Goal: Navigation & Orientation: Find specific page/section

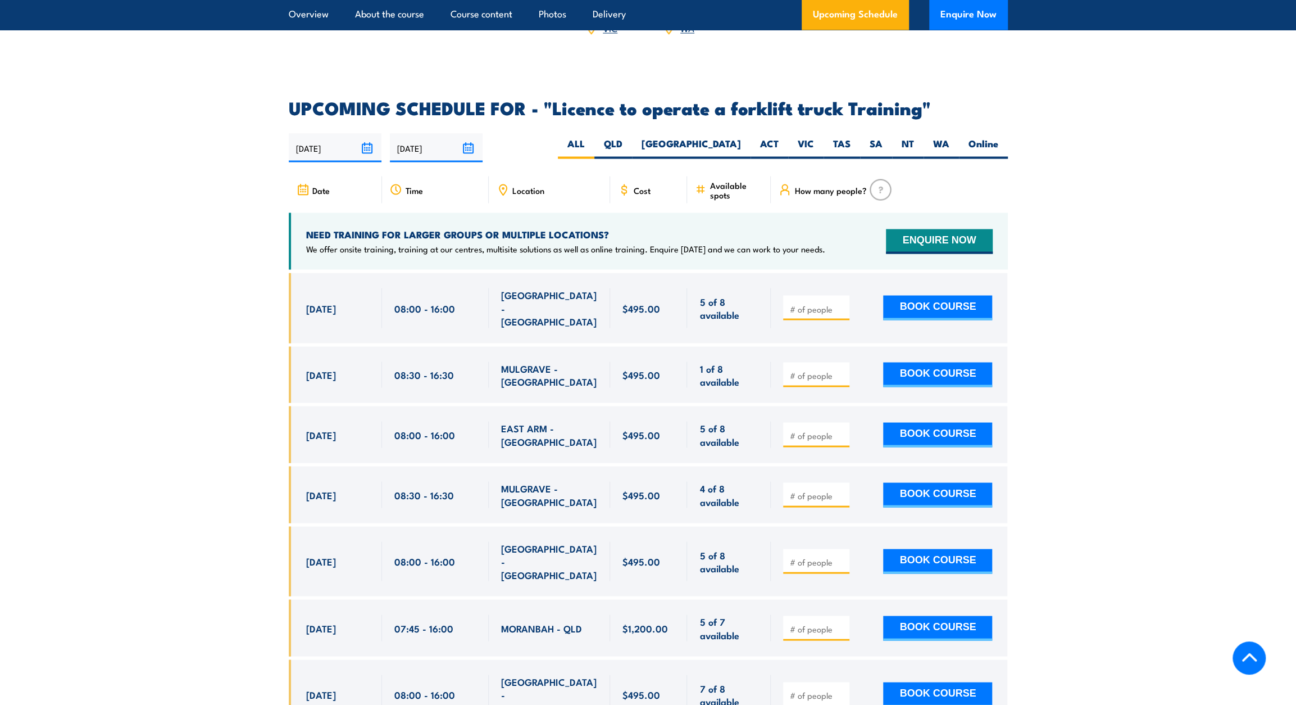
scroll to position [1461, 0]
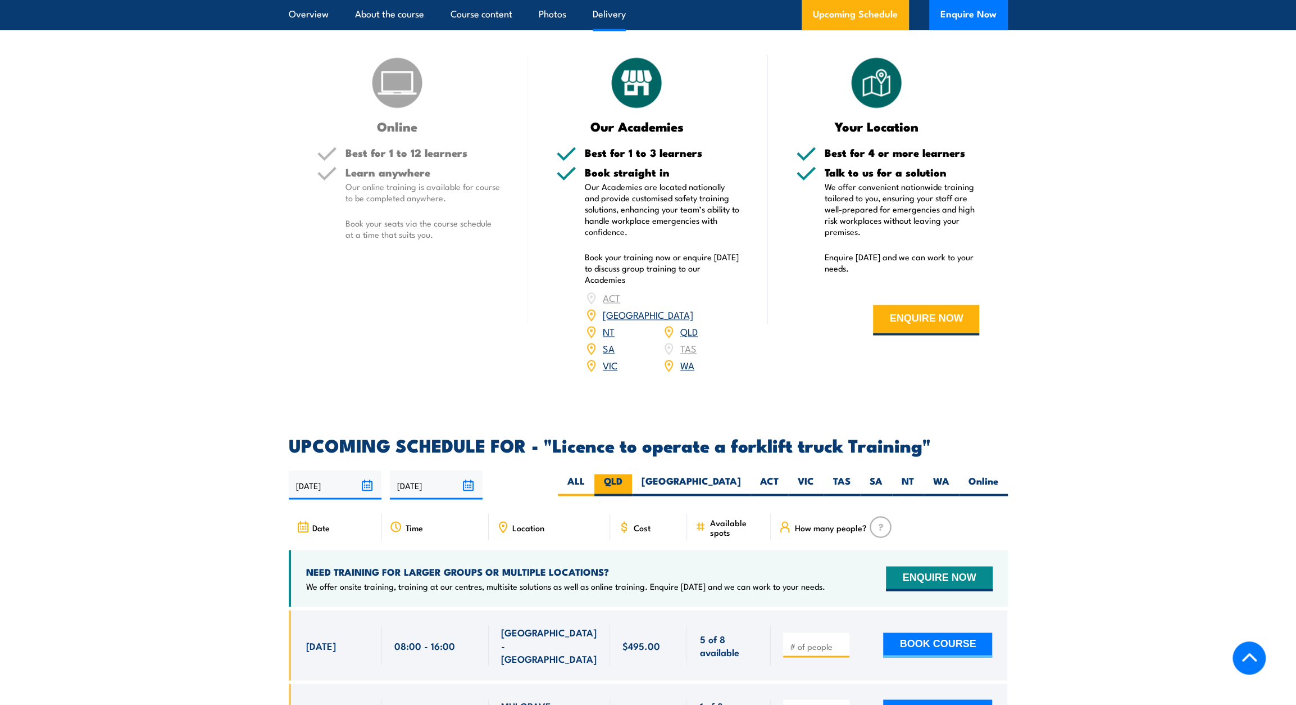
click at [632, 474] on label "QLD" at bounding box center [613, 485] width 38 height 22
click at [630, 474] on input "QLD" at bounding box center [626, 477] width 7 height 7
radio input "true"
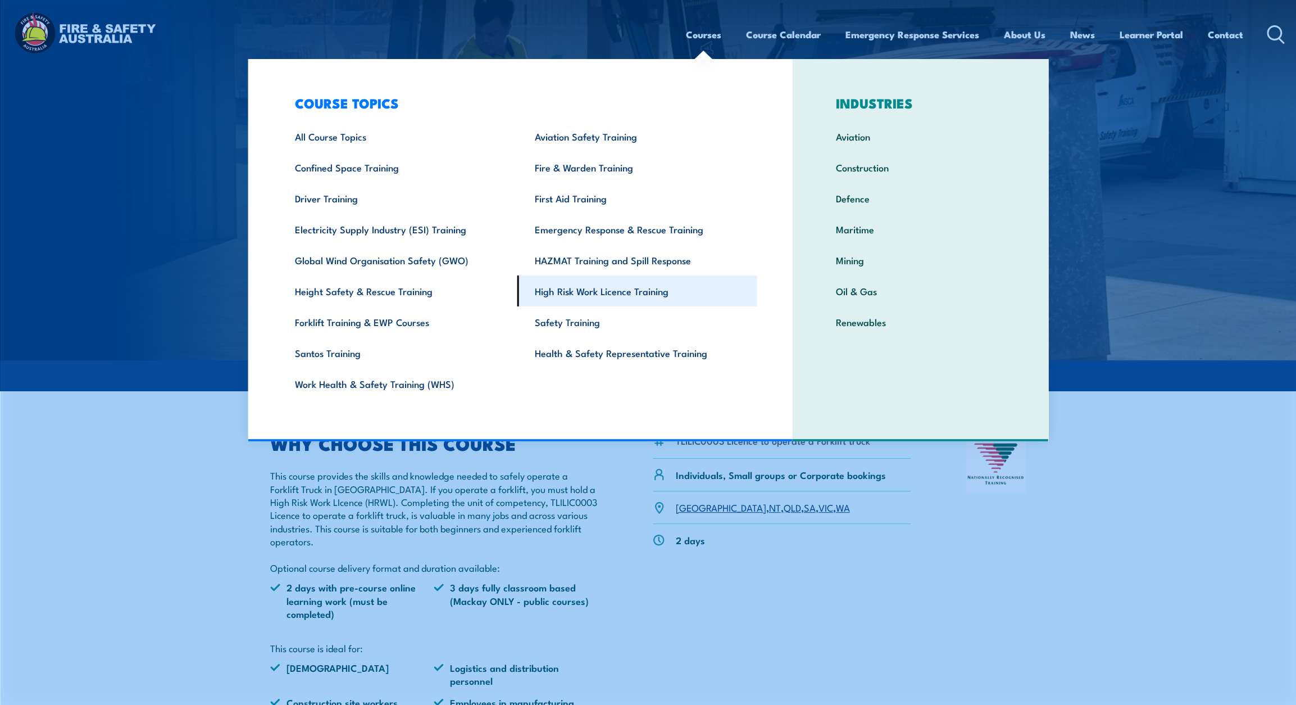
click at [599, 294] on link "High Risk Work Licence Training" at bounding box center [637, 290] width 240 height 31
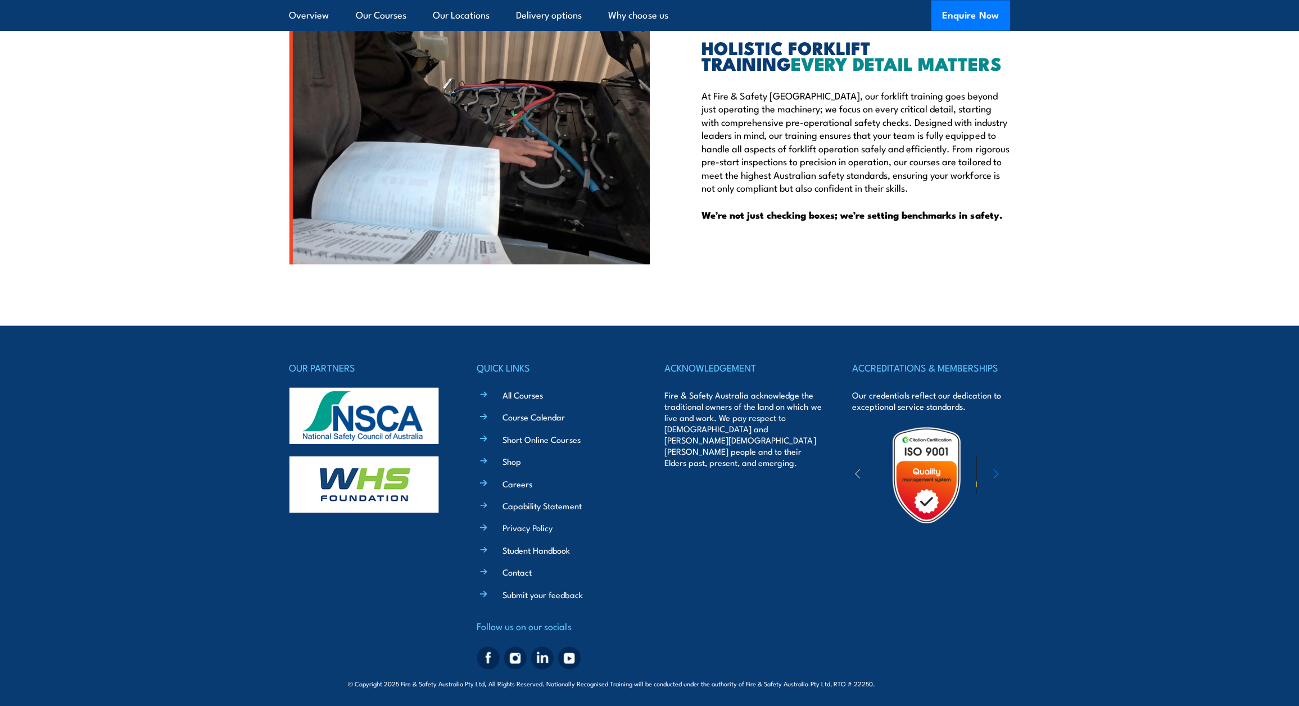
scroll to position [2419, 0]
